Goal: Information Seeking & Learning: Compare options

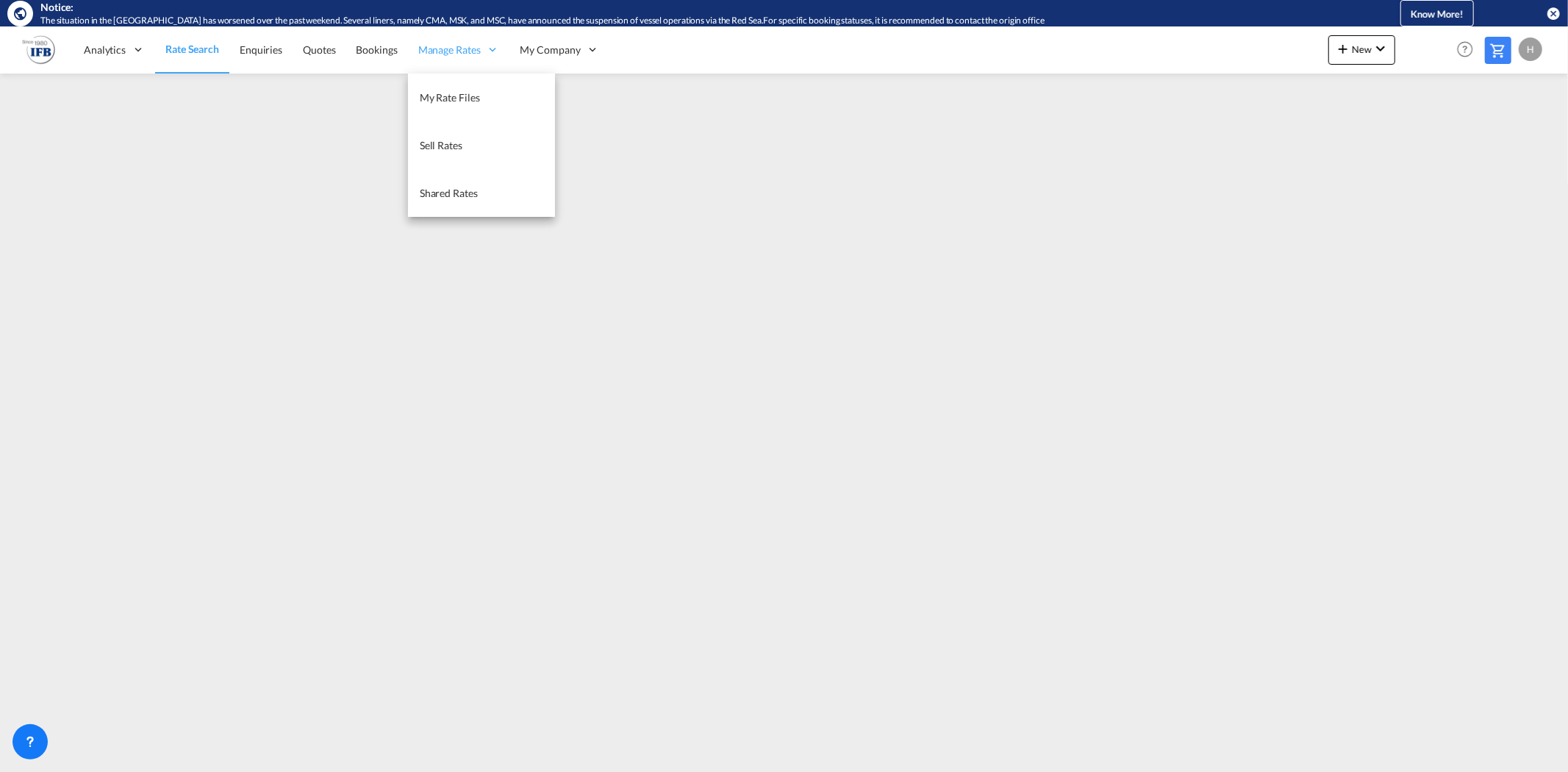
click at [463, 42] on span "Manage Rates" at bounding box center [450, 49] width 63 height 14
click at [445, 87] on link "My Rate Files" at bounding box center [481, 97] width 147 height 48
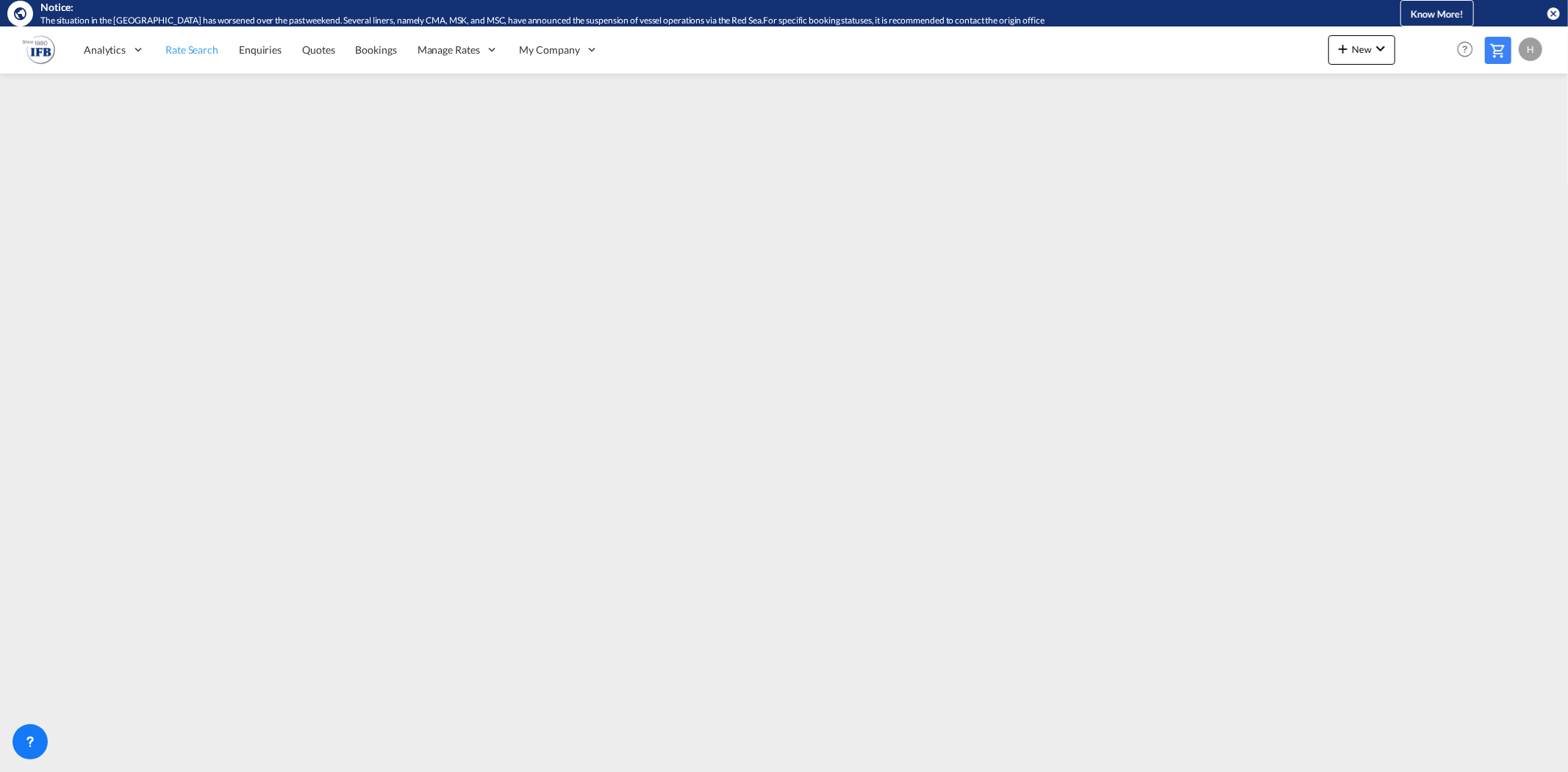
click at [202, 50] on span "Rate Search" at bounding box center [191, 49] width 53 height 13
